Goal: Task Accomplishment & Management: Manage account settings

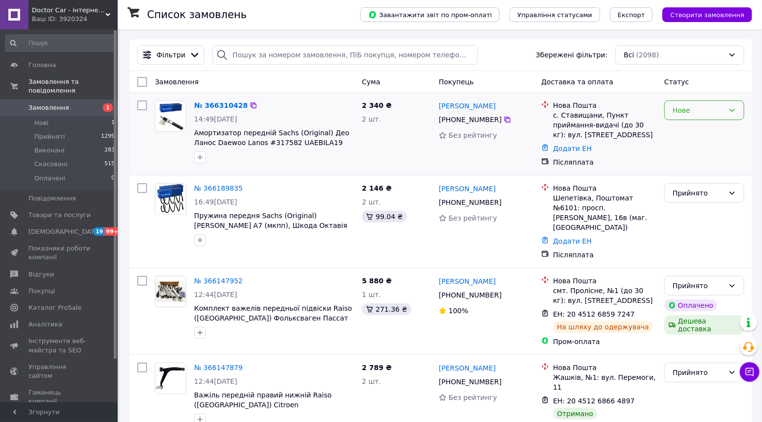
click at [669, 110] on div "Нове" at bounding box center [704, 110] width 80 height 20
click at [671, 133] on li "Прийнято" at bounding box center [704, 132] width 79 height 18
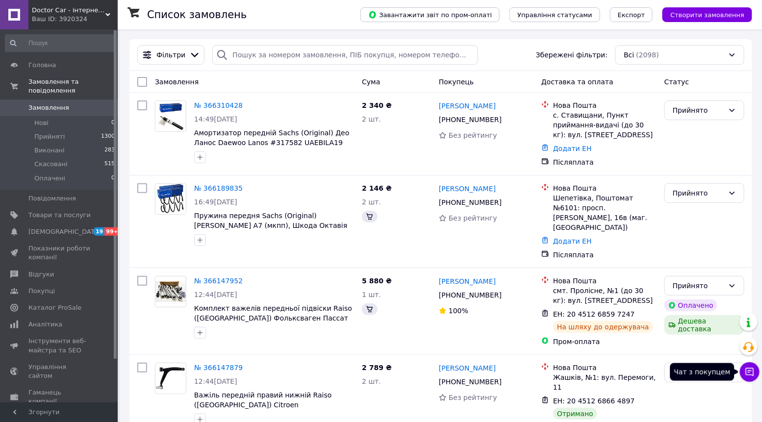
click at [743, 374] on button "Чат з покупцем" at bounding box center [750, 372] width 20 height 20
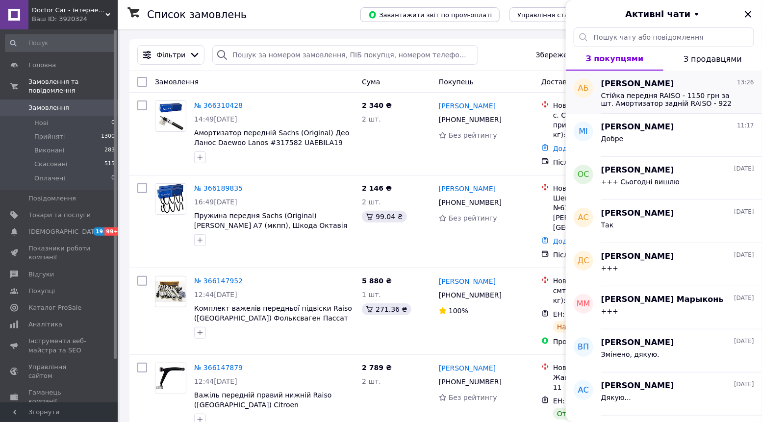
click at [666, 93] on span "Стійка передня RAISO - 1150 грн за шт. Амортизатор задній RAISO - 922 грн за шт…" at bounding box center [670, 100] width 139 height 16
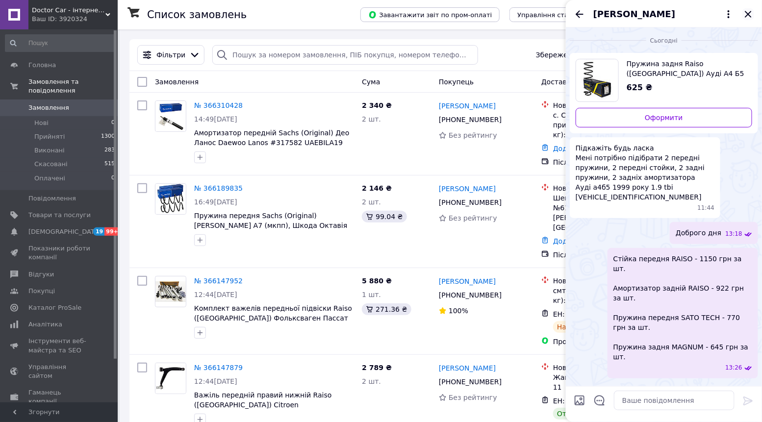
click at [752, 17] on icon "Закрити" at bounding box center [748, 14] width 12 height 12
